Goal: Task Accomplishment & Management: Use online tool/utility

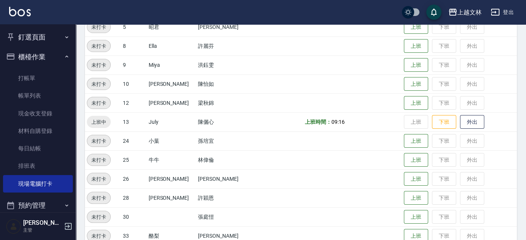
scroll to position [179, 0]
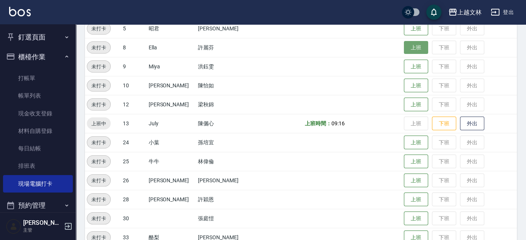
click at [419, 47] on button "上班" at bounding box center [416, 47] width 24 height 13
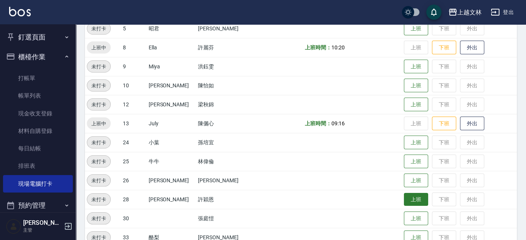
click at [412, 198] on button "上班" at bounding box center [416, 199] width 24 height 13
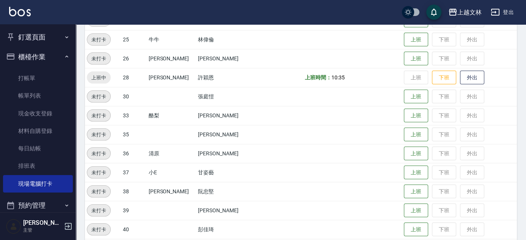
scroll to position [313, 0]
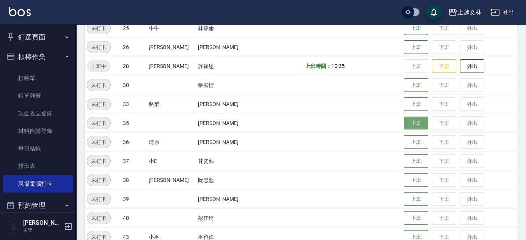
click at [413, 121] on button "上班" at bounding box center [416, 122] width 24 height 13
click at [404, 121] on button "上班" at bounding box center [416, 122] width 24 height 13
click at [404, 120] on button "上班" at bounding box center [416, 122] width 24 height 13
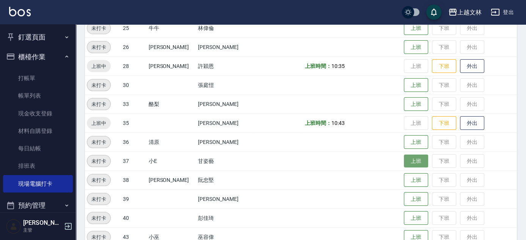
click at [406, 158] on button "上班" at bounding box center [416, 160] width 24 height 13
click at [404, 159] on button "上班" at bounding box center [416, 160] width 24 height 13
click at [407, 161] on button "上班" at bounding box center [416, 160] width 24 height 13
click at [408, 161] on button "上班" at bounding box center [416, 160] width 24 height 13
